Goal: Task Accomplishment & Management: Manage account settings

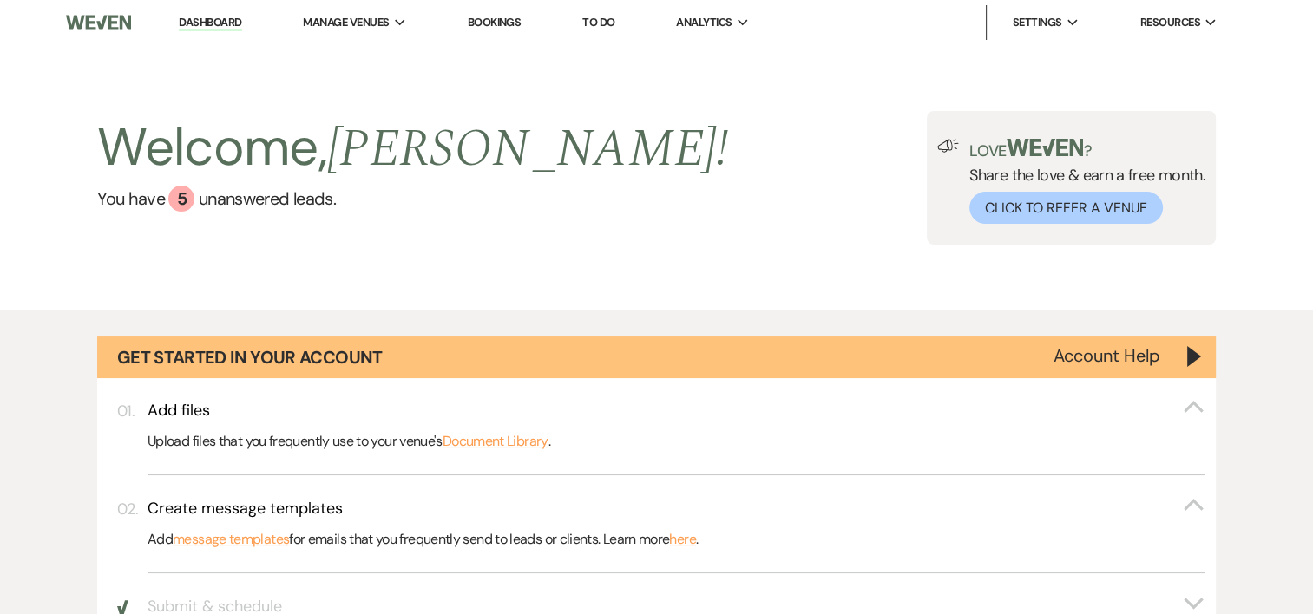
click at [237, 24] on link "Dashboard" at bounding box center [210, 23] width 62 height 16
click at [500, 22] on link "Bookings" at bounding box center [494, 22] width 54 height 15
